Goal: Task Accomplishment & Management: Manage account settings

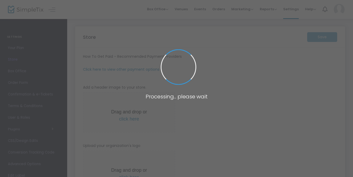
type input "[URL]"
type input "[EMAIL_ADDRESS][DOMAIN_NAME]"
type input "8.250 %"
radio input "true"
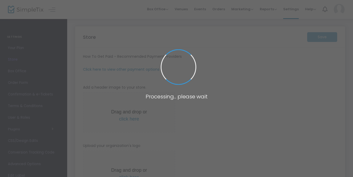
radio input "false"
radio input "true"
type input "2"
type input "8:00 PM"
type input "Heliotrope Flower Farm"
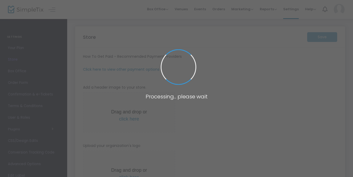
type input "[PHONE_NUMBER]"
type input "[EMAIL_ADDRESS][DOMAIN_NAME]"
type input "[DOMAIN_NAME][URL]"
type input "heliotropeflowerfarm"
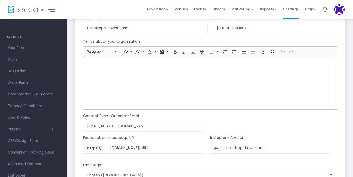
scroll to position [380, 0]
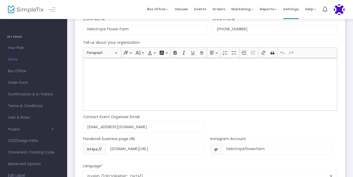
click at [111, 66] on div "Rich Text Editor, main" at bounding box center [210, 84] width 254 height 53
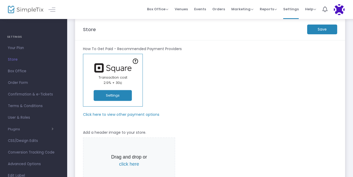
scroll to position [0, 0]
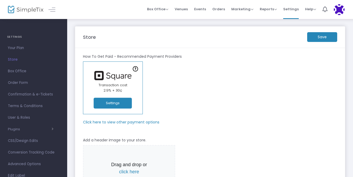
click at [322, 35] on m-button "Save" at bounding box center [322, 37] width 30 height 10
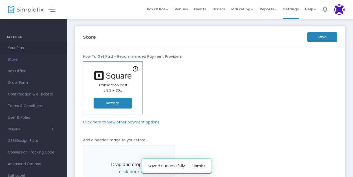
click at [18, 50] on span "Your Plan" at bounding box center [33, 48] width 51 height 7
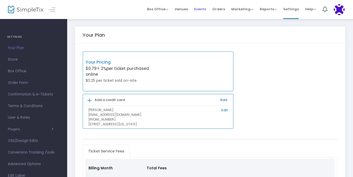
click at [202, 8] on span "Events" at bounding box center [200, 8] width 12 height 13
